Goal: Transaction & Acquisition: Subscribe to service/newsletter

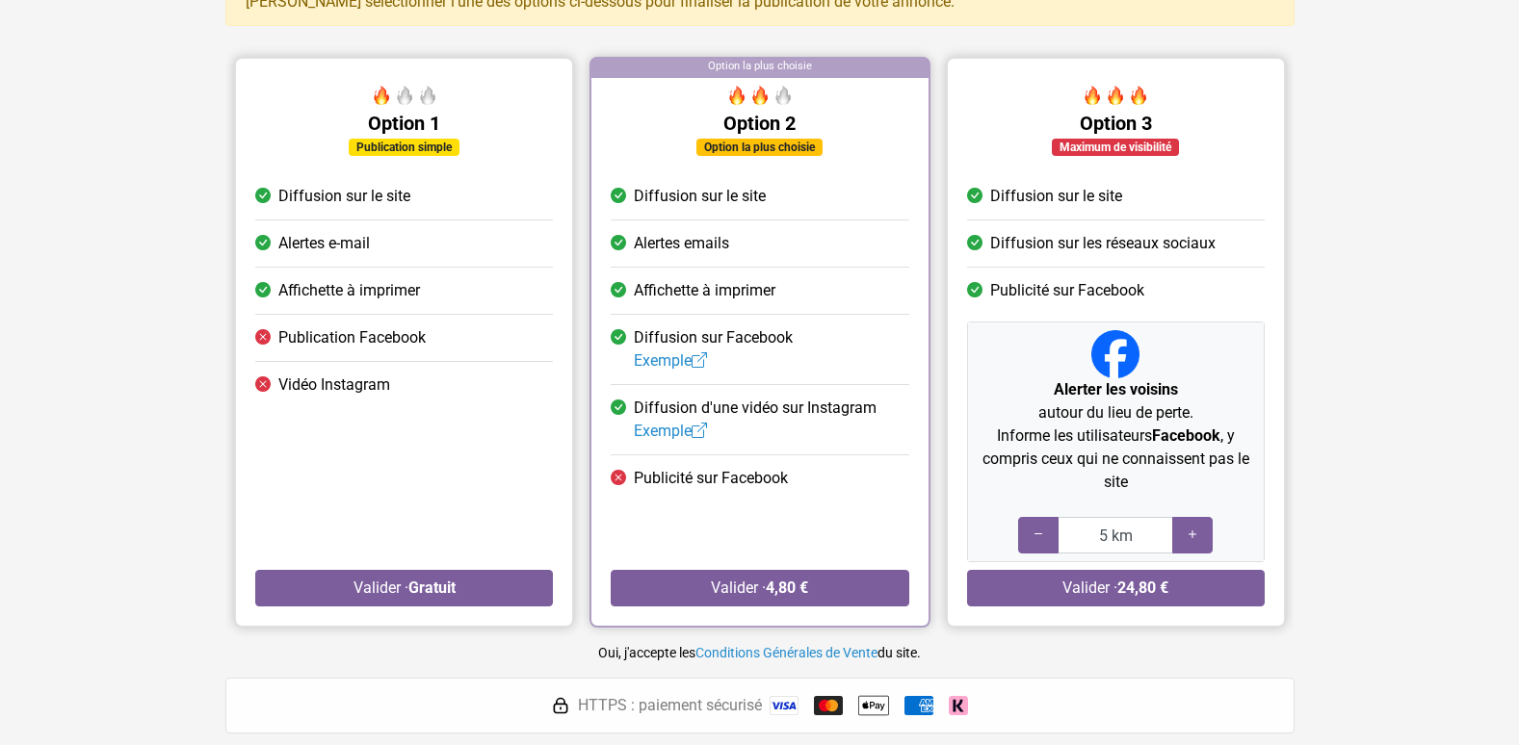
scroll to position [158, 0]
click at [1198, 532] on icon at bounding box center [1192, 534] width 15 height 18
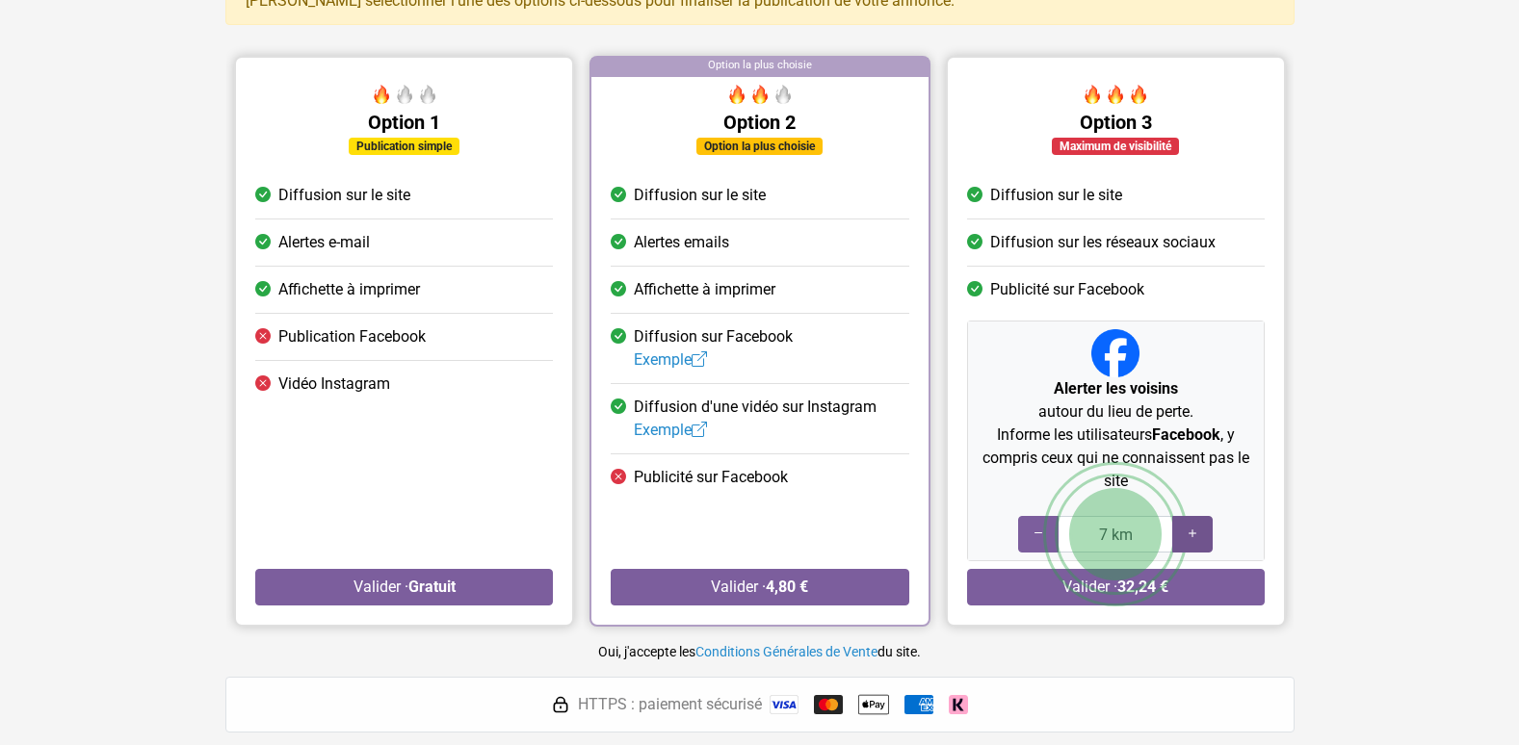
click at [1198, 532] on icon at bounding box center [1192, 534] width 15 height 18
type input "10 km"
click at [1198, 532] on icon at bounding box center [1192, 534] width 15 height 18
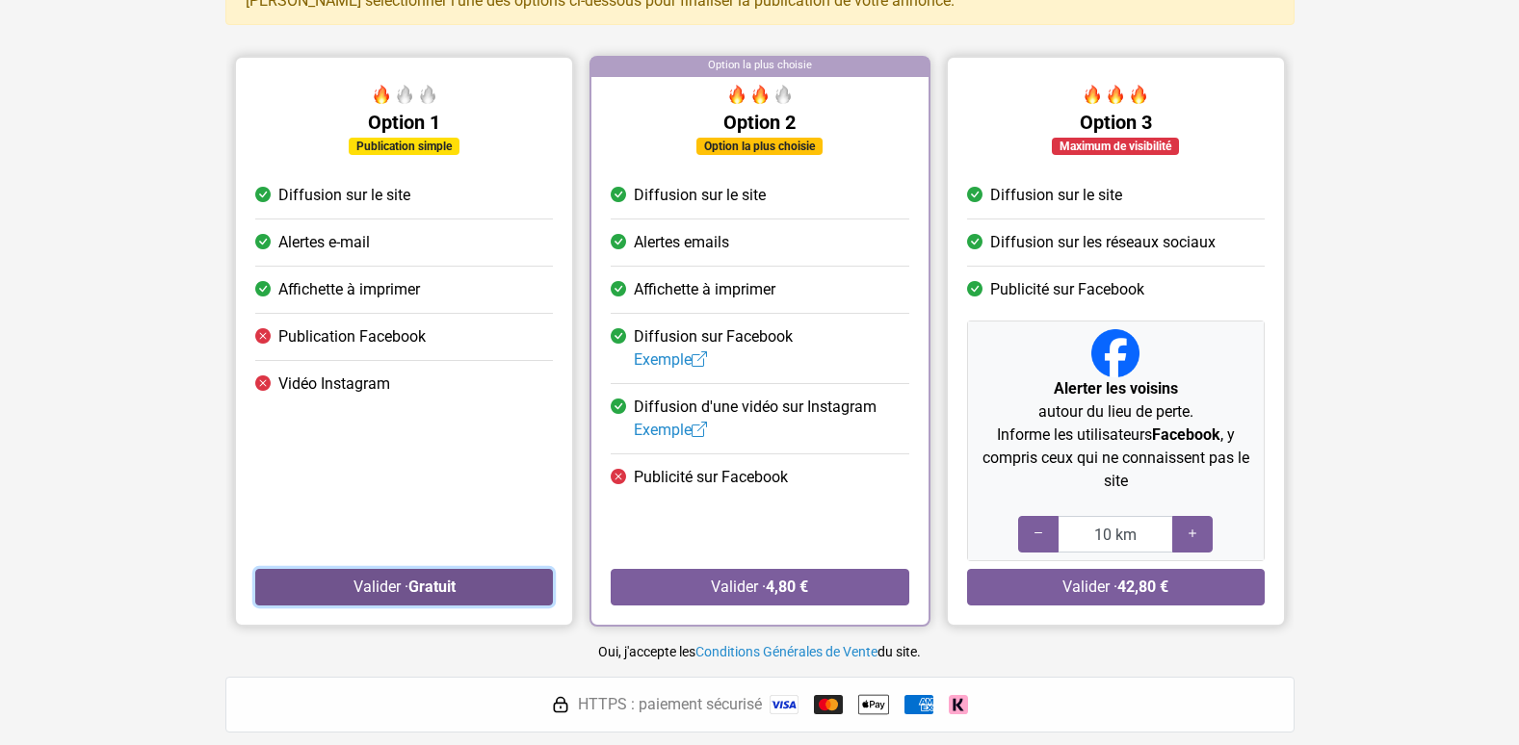
click at [374, 587] on button "Valider · Gratuit" at bounding box center [404, 587] width 298 height 37
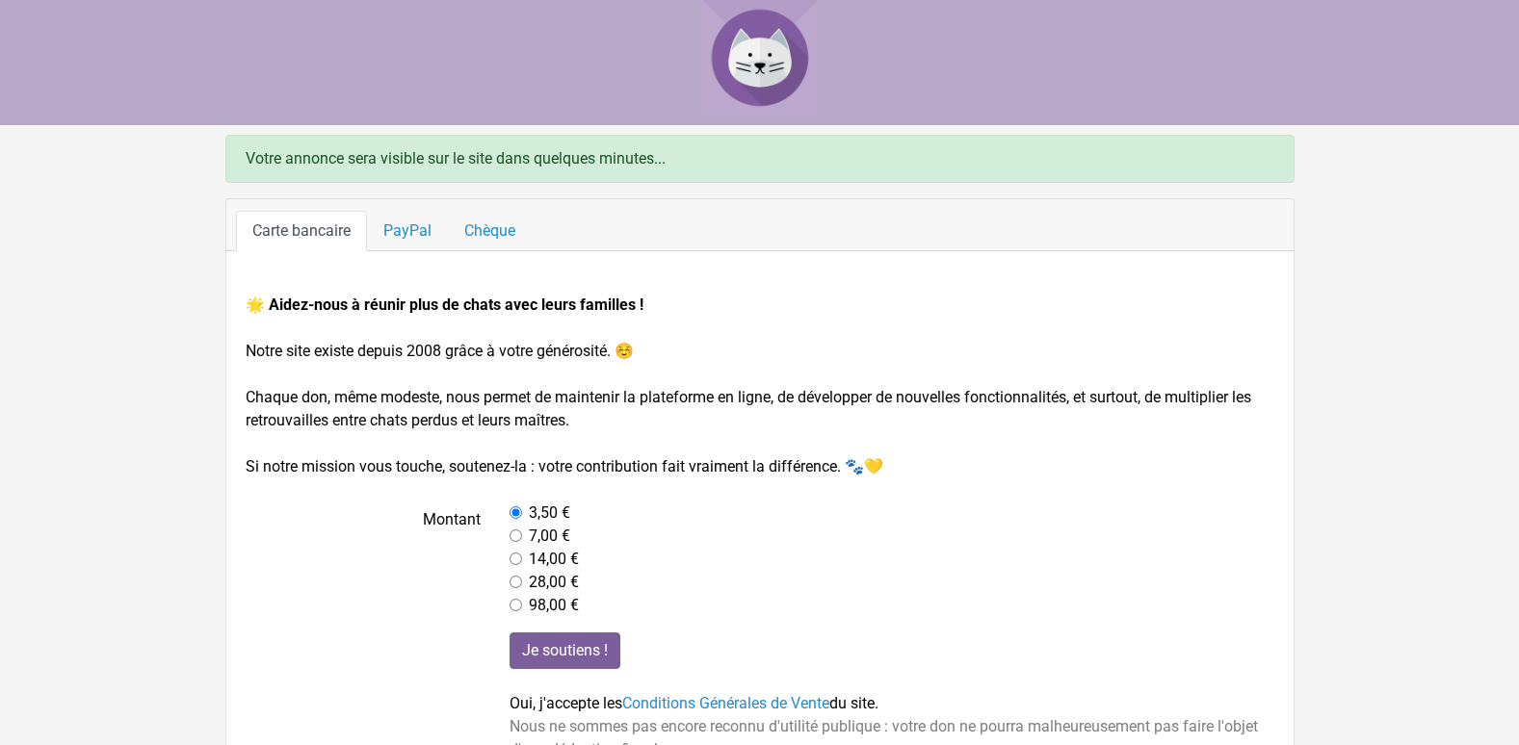
click at [374, 587] on label "Montant" at bounding box center [363, 560] width 265 height 116
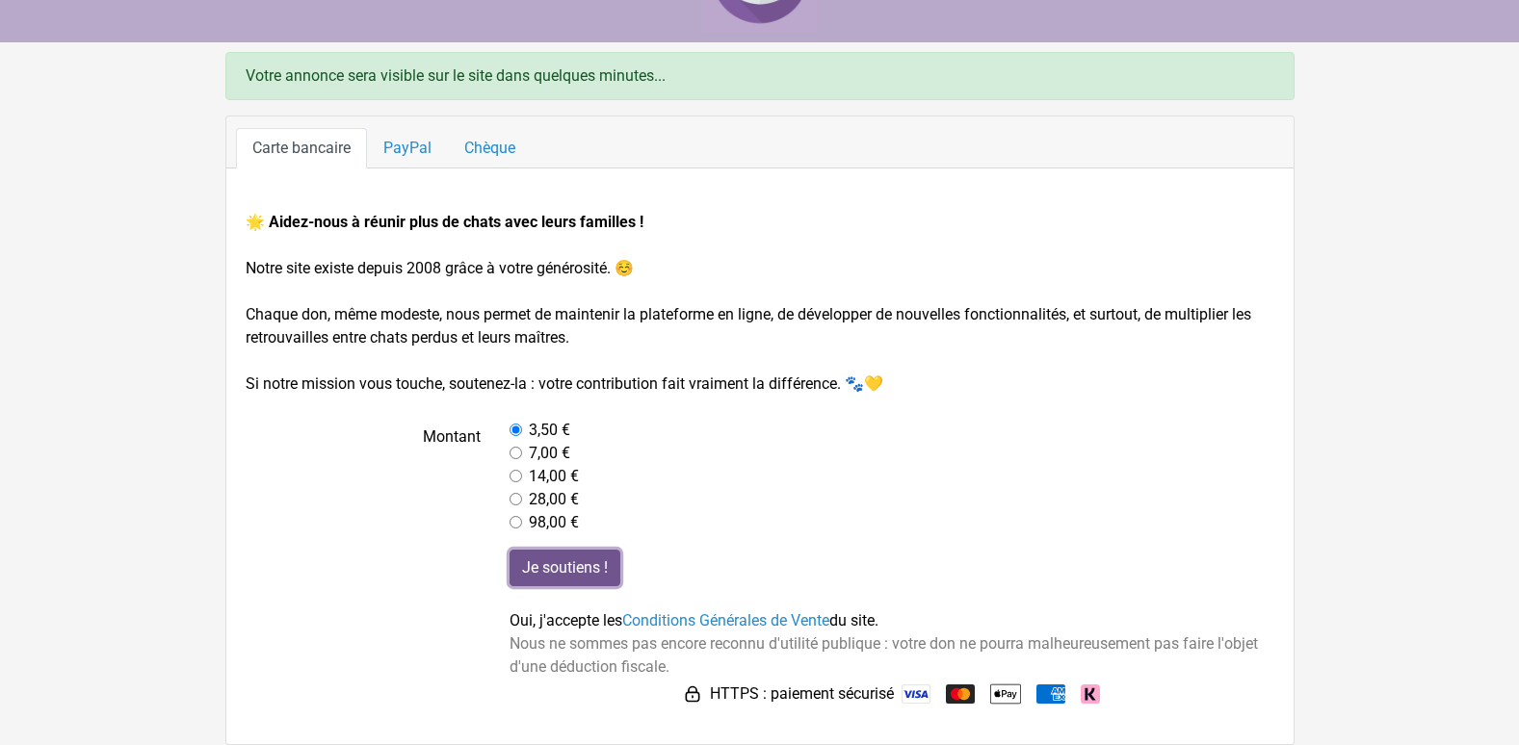
click at [579, 564] on input "Je soutiens !" at bounding box center [564, 568] width 111 height 37
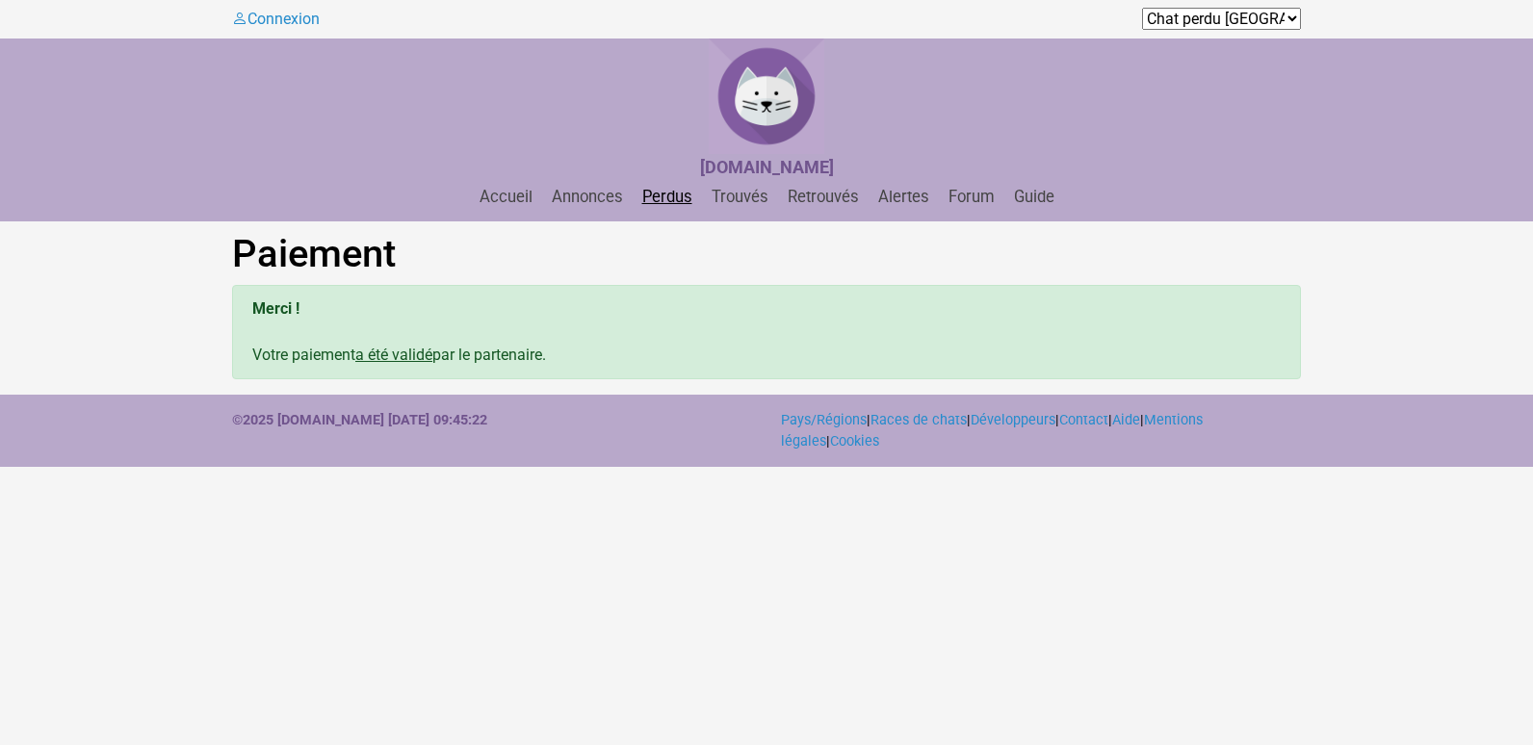
click at [677, 201] on link "Perdus" at bounding box center [667, 197] width 65 height 18
